Goal: Task Accomplishment & Management: Manage account settings

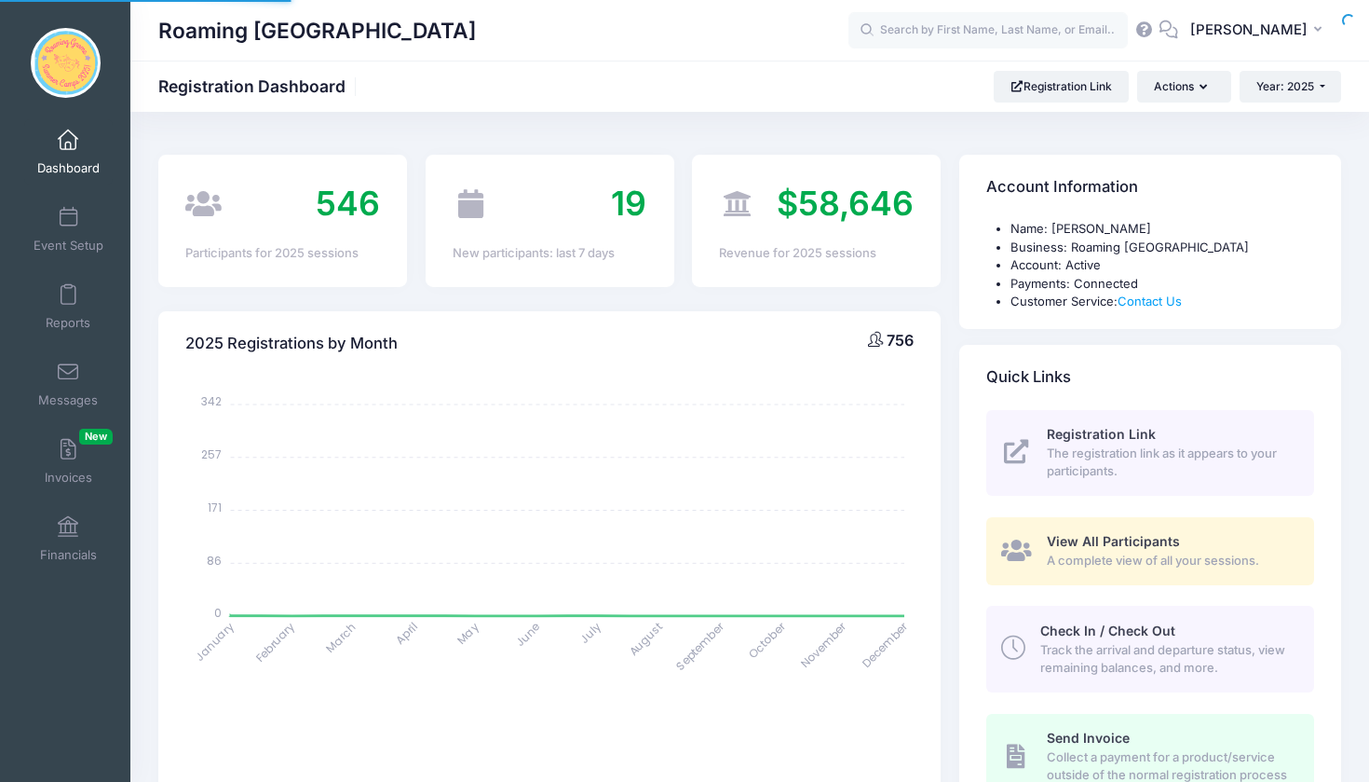
select select
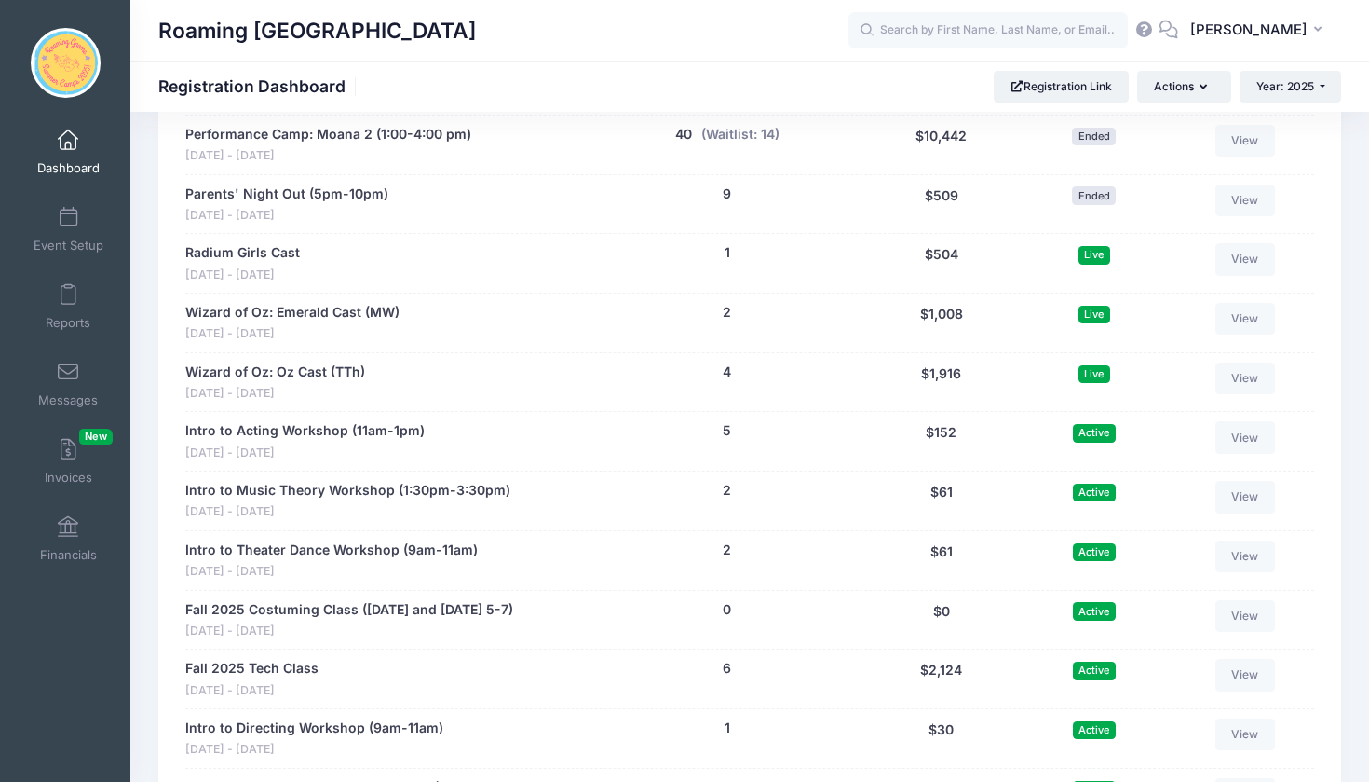
scroll to position [3502, 0]
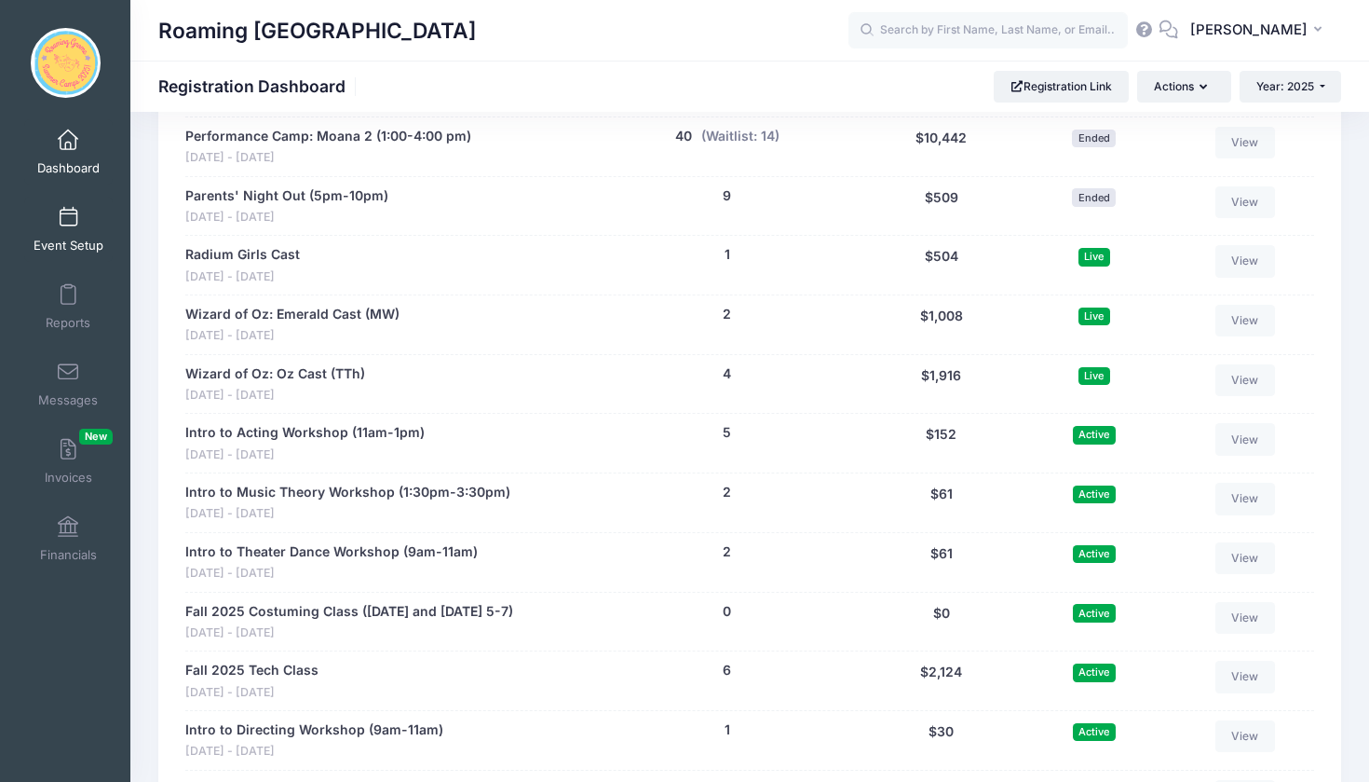
click at [68, 216] on span at bounding box center [68, 218] width 0 height 20
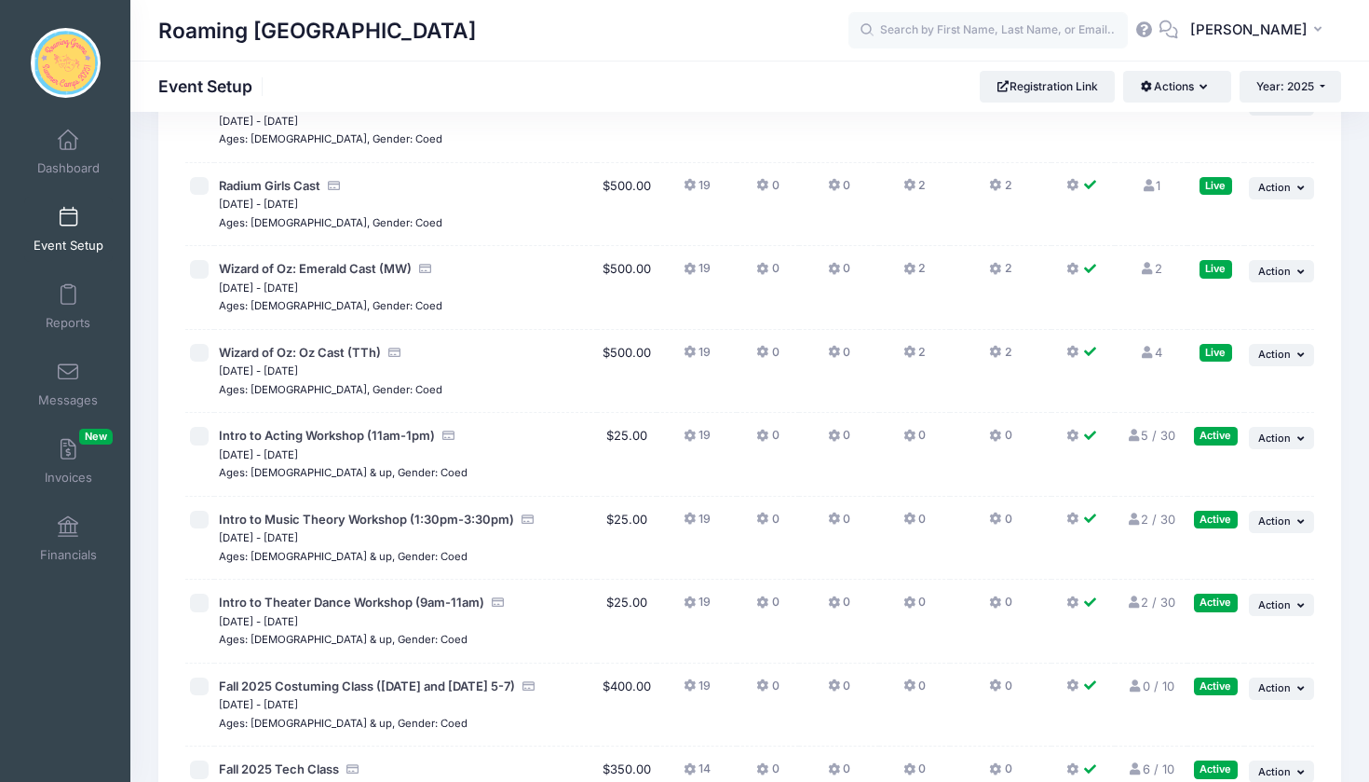
scroll to position [3896, 0]
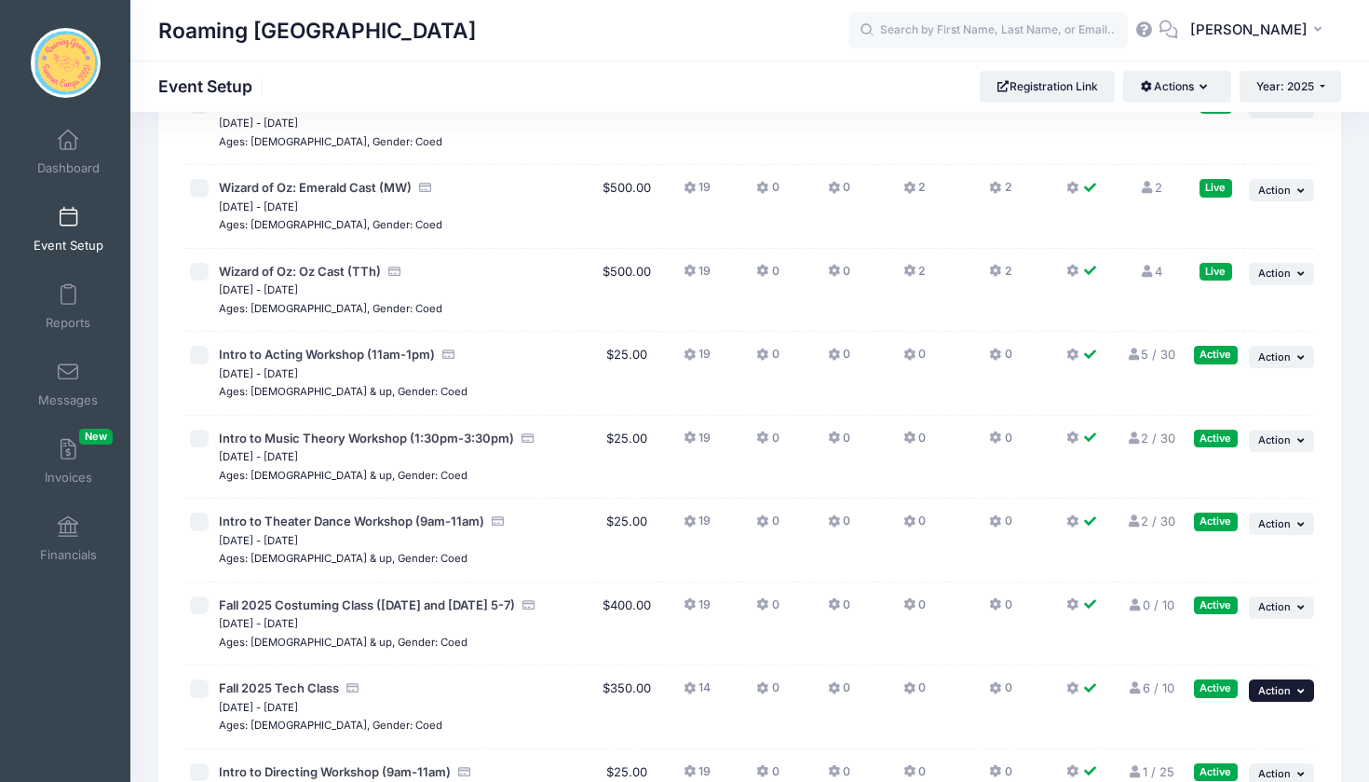
click at [1304, 686] on icon "button" at bounding box center [1303, 691] width 11 height 10
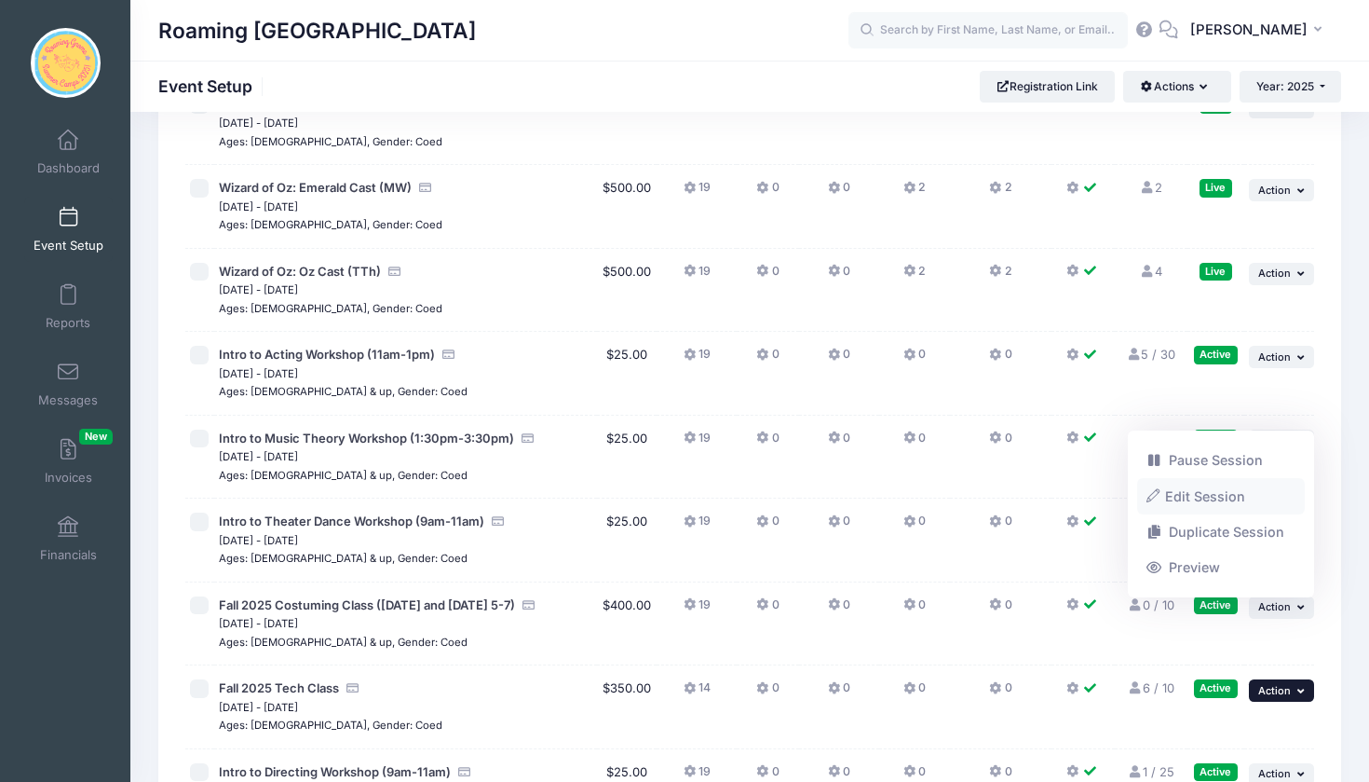
click at [1236, 500] on link "Edit Session" at bounding box center [1221, 495] width 169 height 35
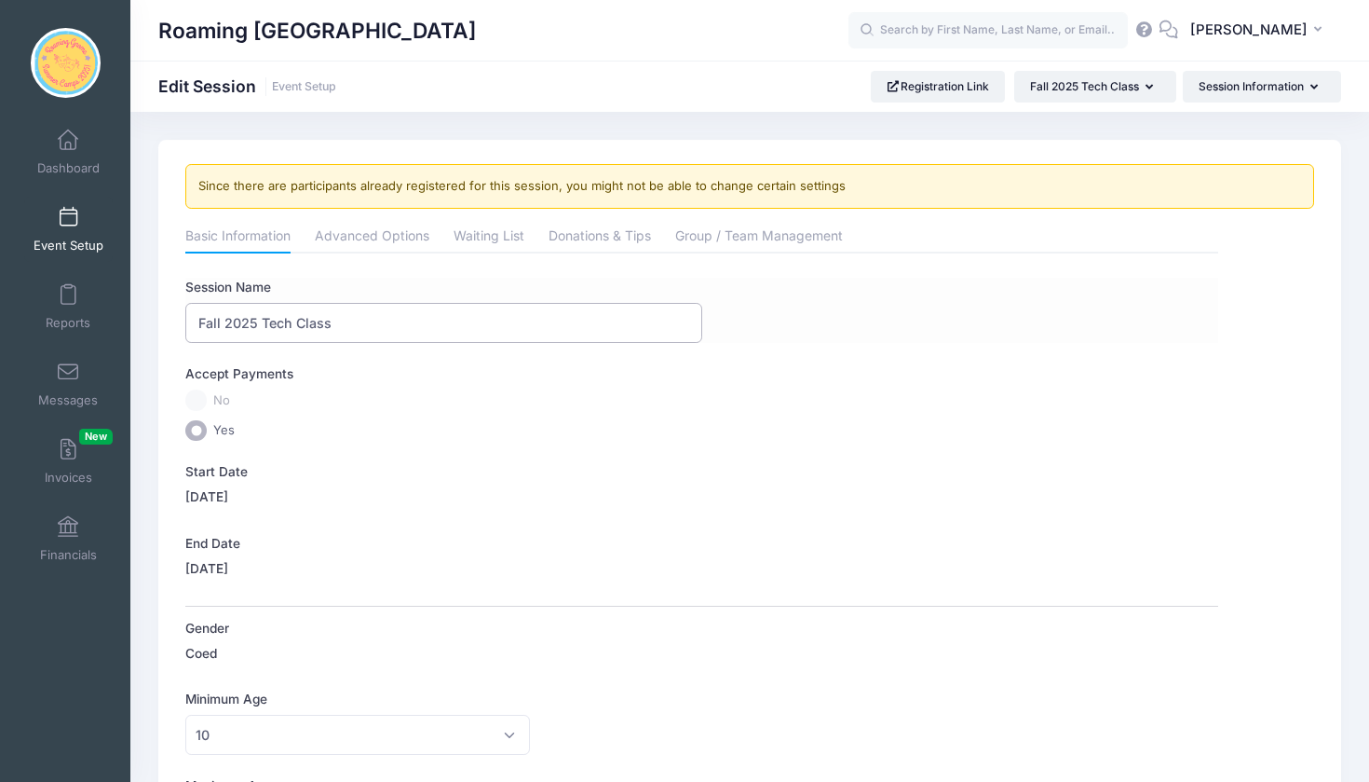
click at [331, 320] on input "Fall 2025 Tech Class" at bounding box center [443, 323] width 516 height 40
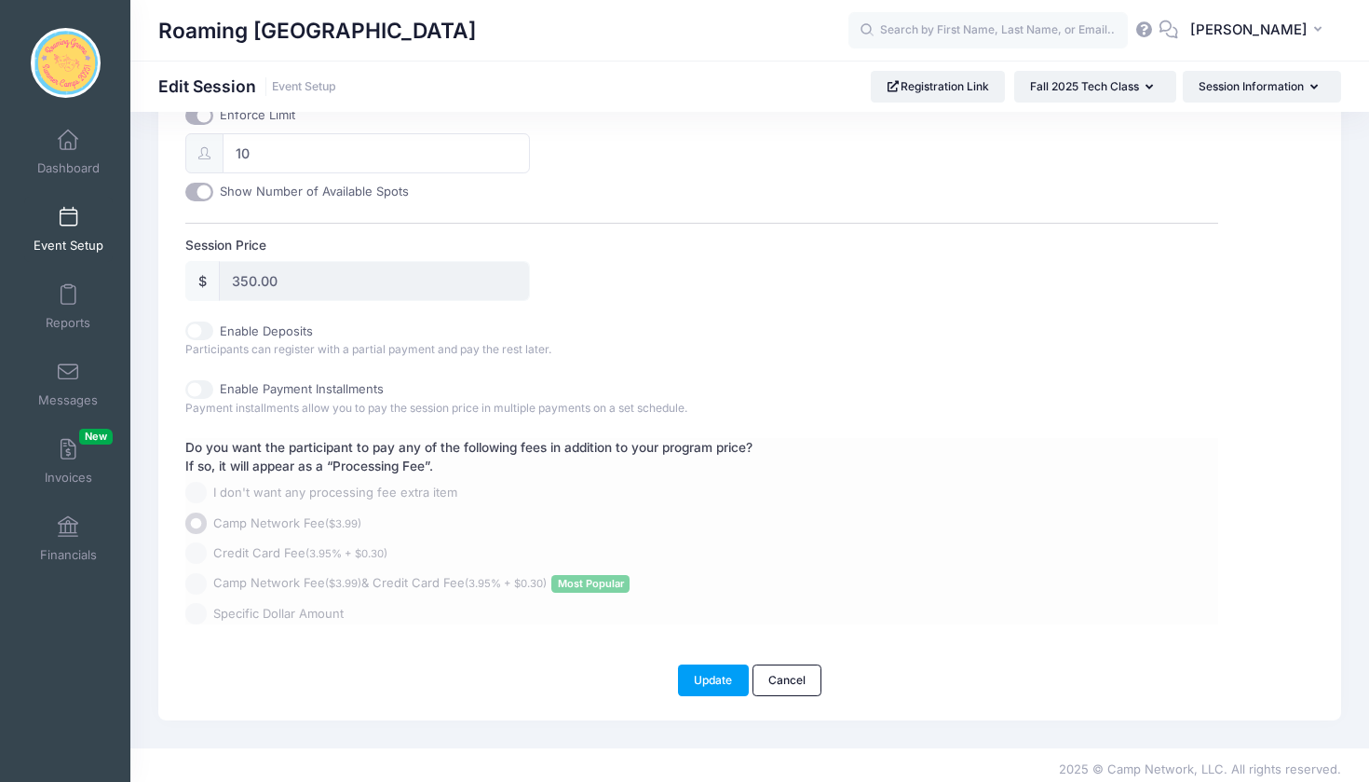
scroll to position [781, 0]
type input "Fall 2025 Tech Class (Wed 5-7)"
click at [695, 673] on button "Update" at bounding box center [713, 681] width 71 height 32
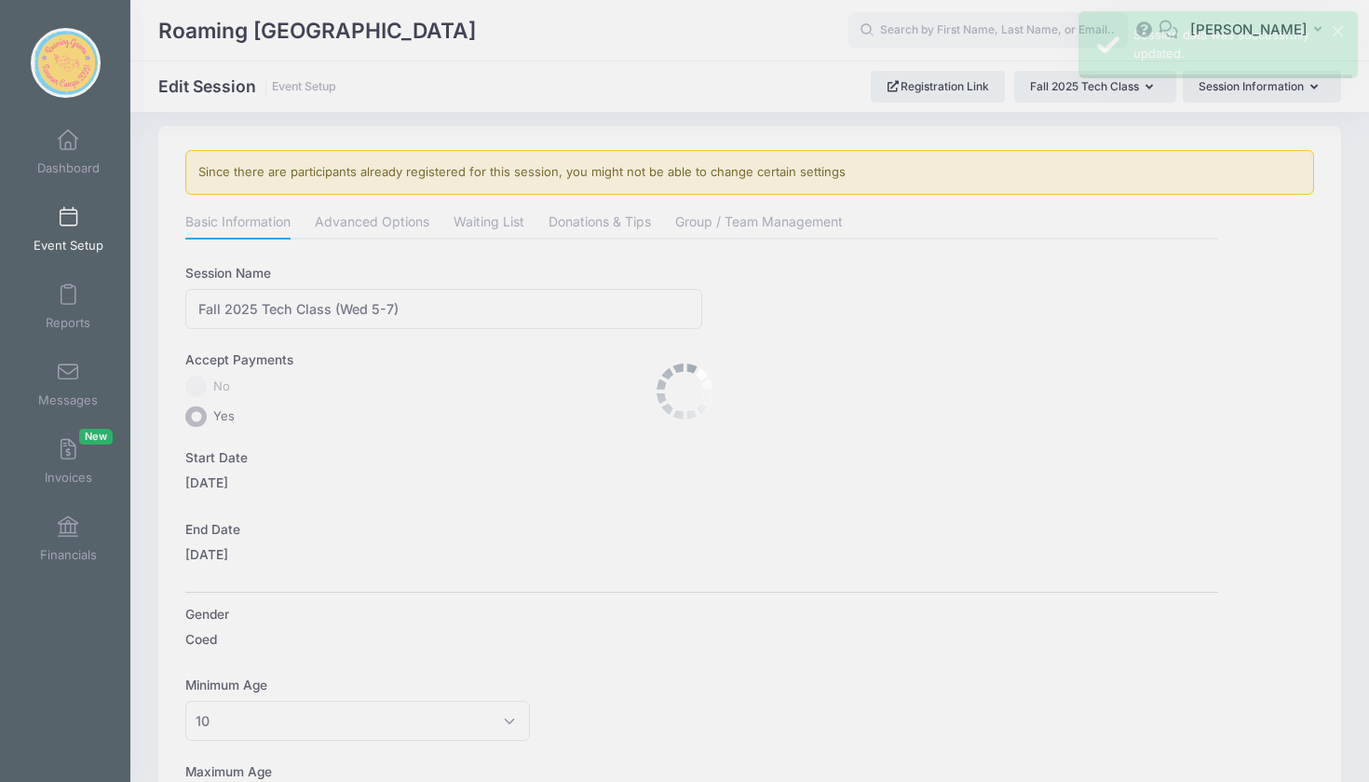
scroll to position [0, 0]
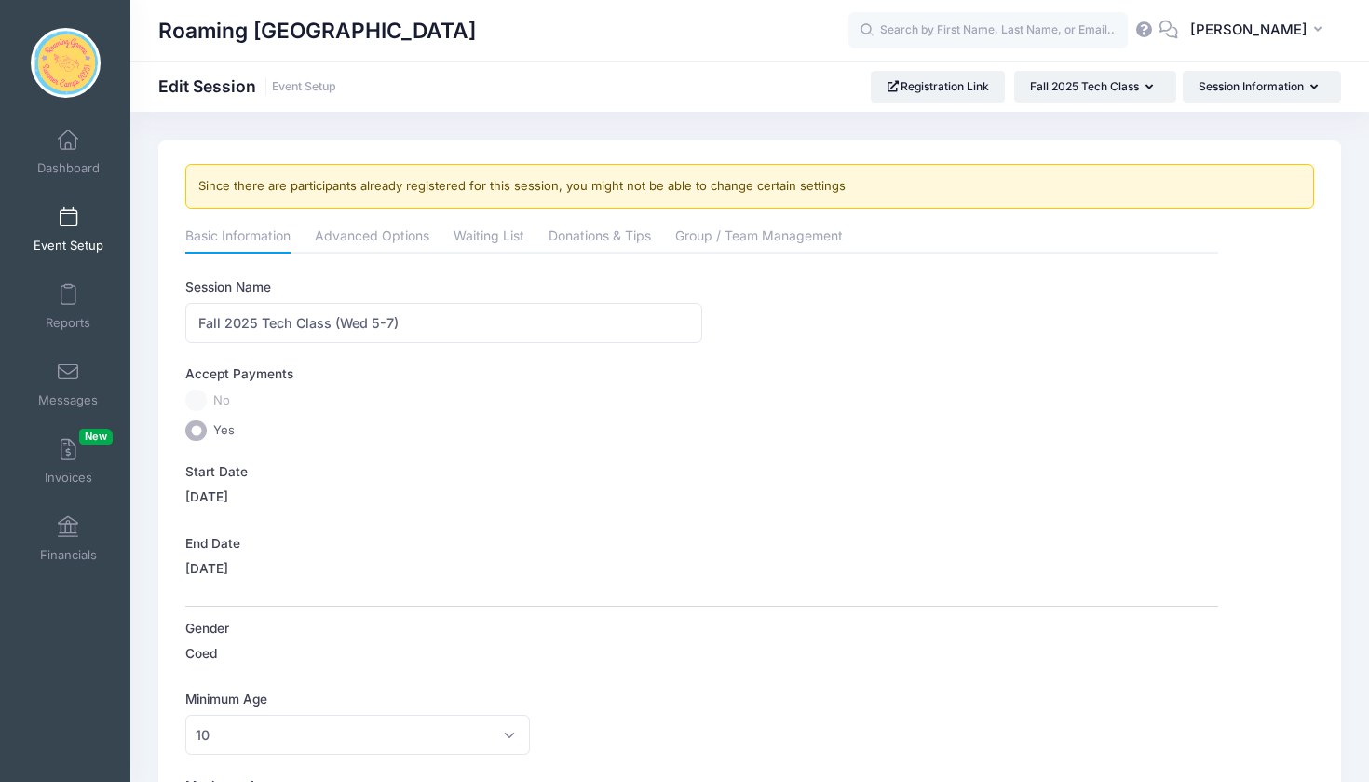
click at [68, 224] on span at bounding box center [68, 218] width 0 height 20
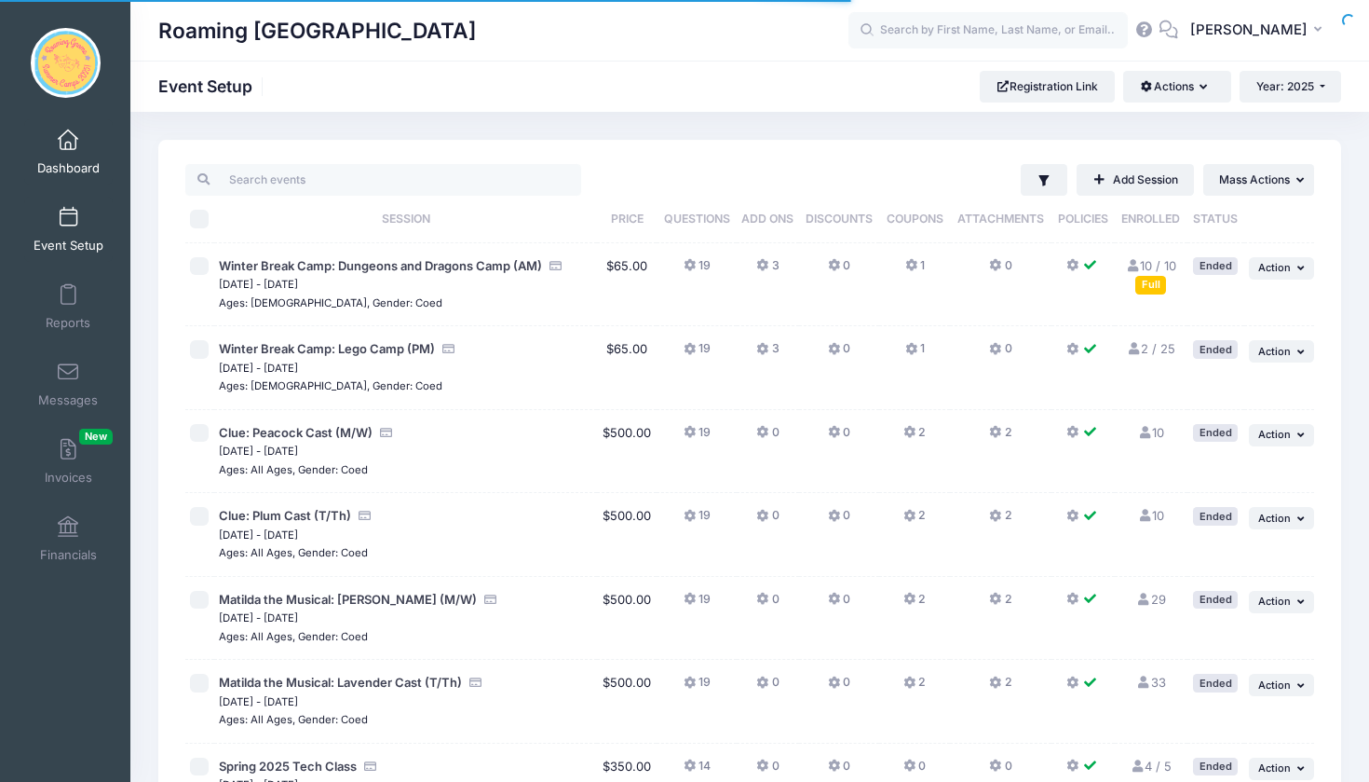
click at [68, 143] on span at bounding box center [68, 140] width 0 height 20
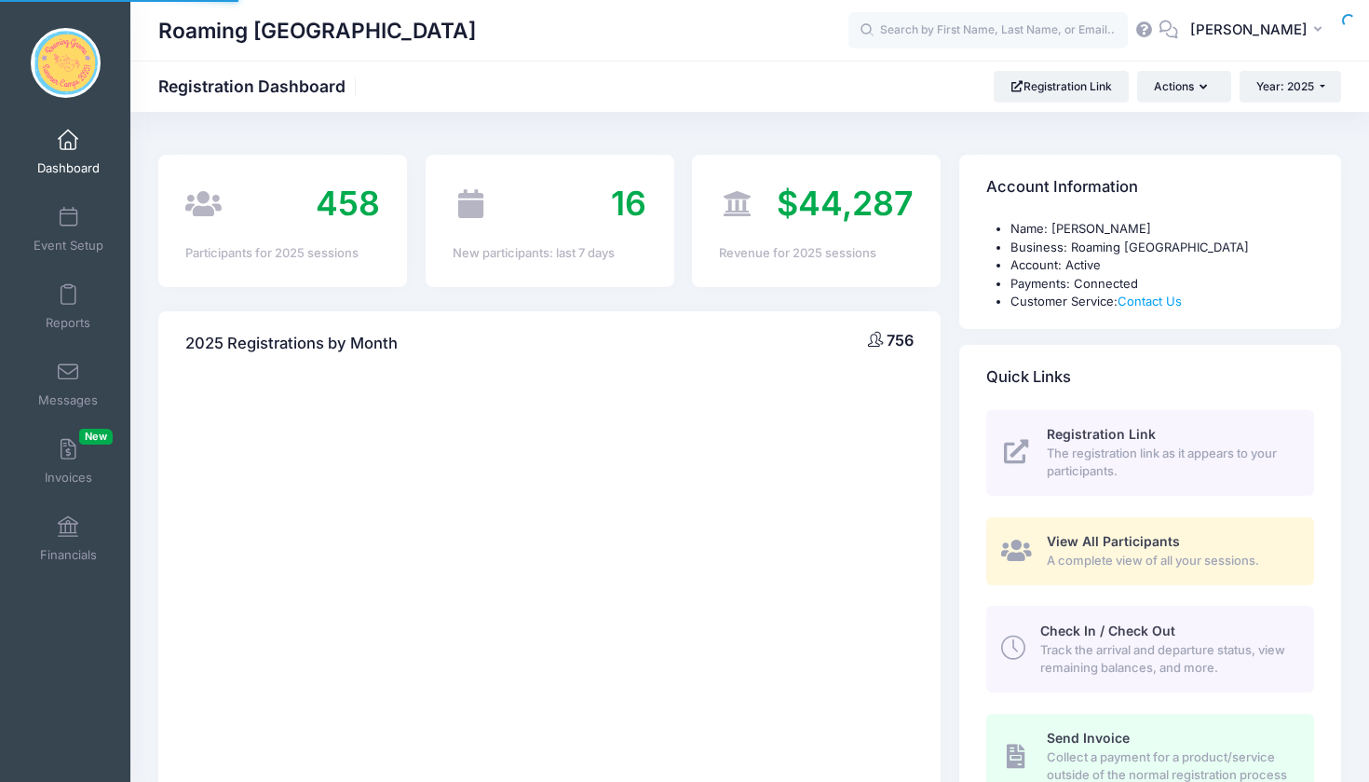
select select
